Goal: Navigation & Orientation: Find specific page/section

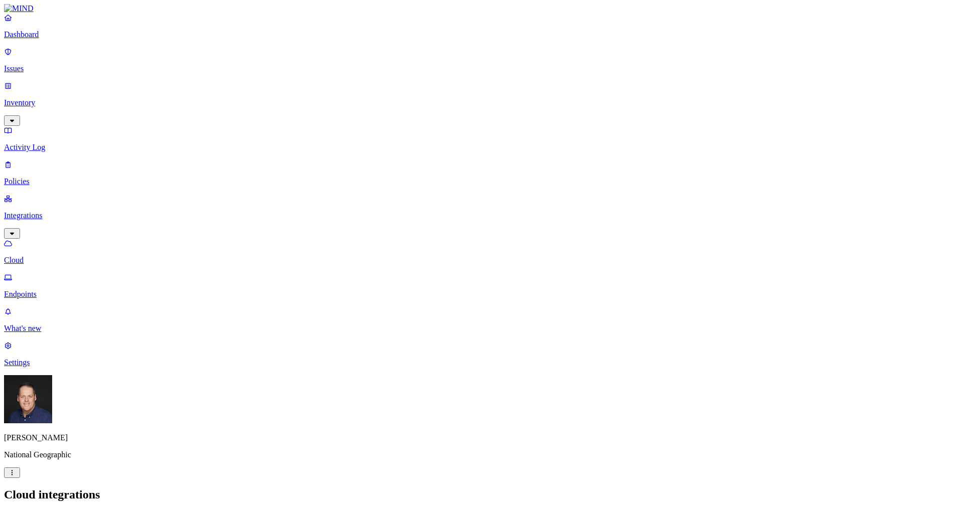
click at [16, 511] on icon at bounding box center [12, 516] width 8 height 7
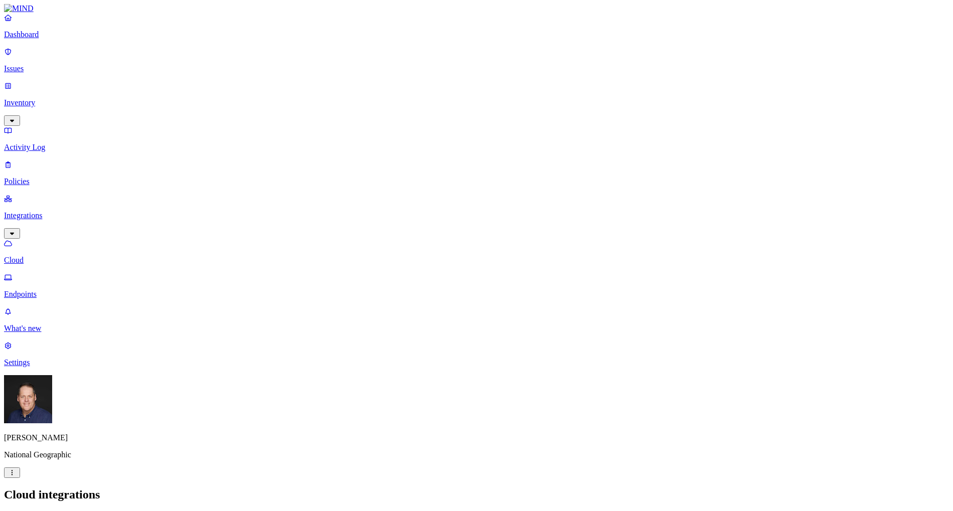
click at [19, 367] on link "Settings" at bounding box center [476, 354] width 945 height 26
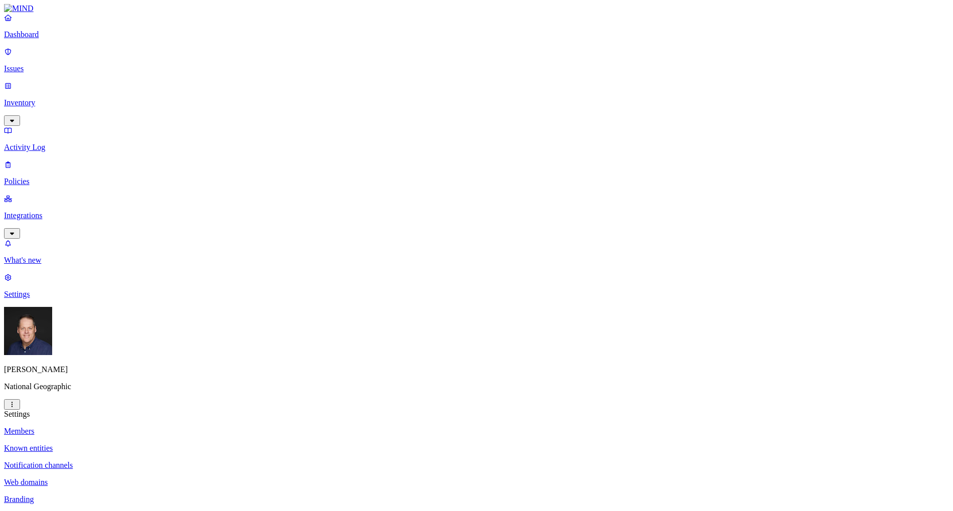
click at [143, 444] on p "Known entities" at bounding box center [476, 448] width 945 height 9
